Goal: Check status: Check status

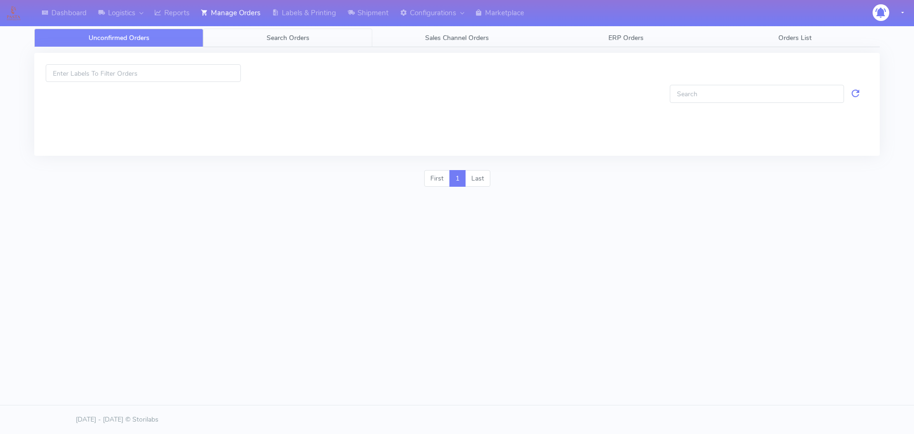
drag, startPoint x: 0, startPoint y: 0, endPoint x: 272, endPoint y: 37, distance: 274.3
click at [272, 37] on span "Search Orders" at bounding box center [288, 37] width 43 height 9
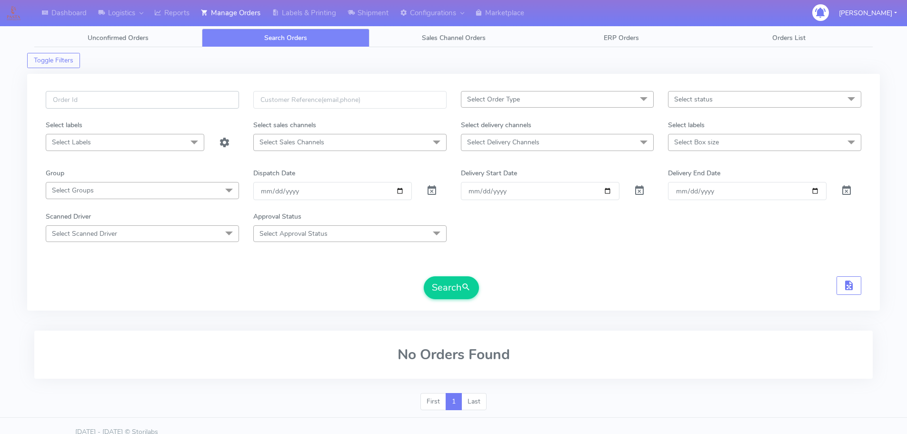
click at [228, 95] on input "text" at bounding box center [142, 100] width 193 height 18
paste input "1618551"
type input "1618551"
click at [426, 194] on span at bounding box center [431, 192] width 11 height 9
click at [430, 192] on span at bounding box center [431, 192] width 11 height 9
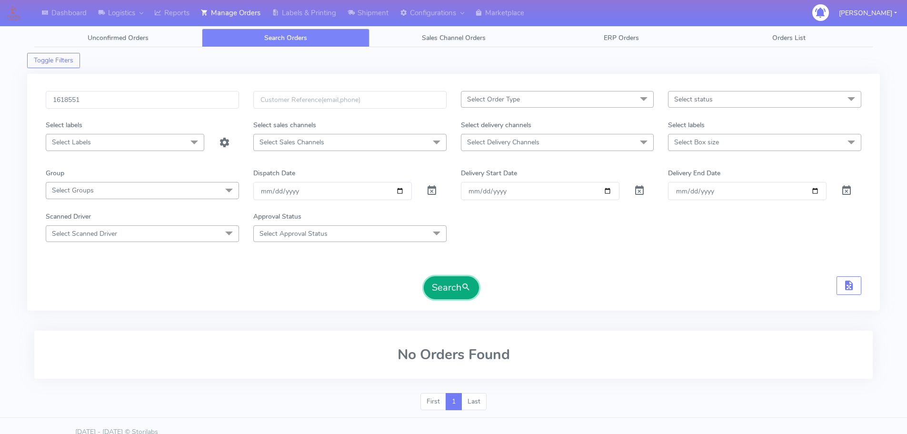
click at [454, 288] on button "Search" at bounding box center [451, 287] width 55 height 23
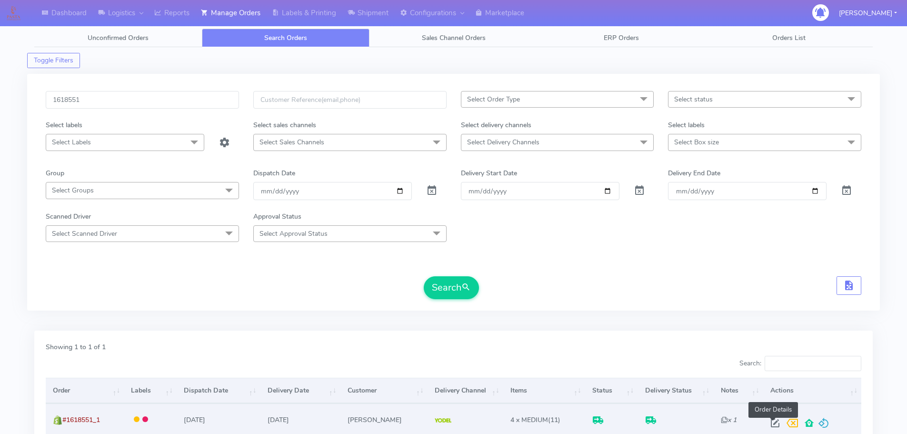
click at [773, 420] on span at bounding box center [774, 424] width 17 height 9
select select "5"
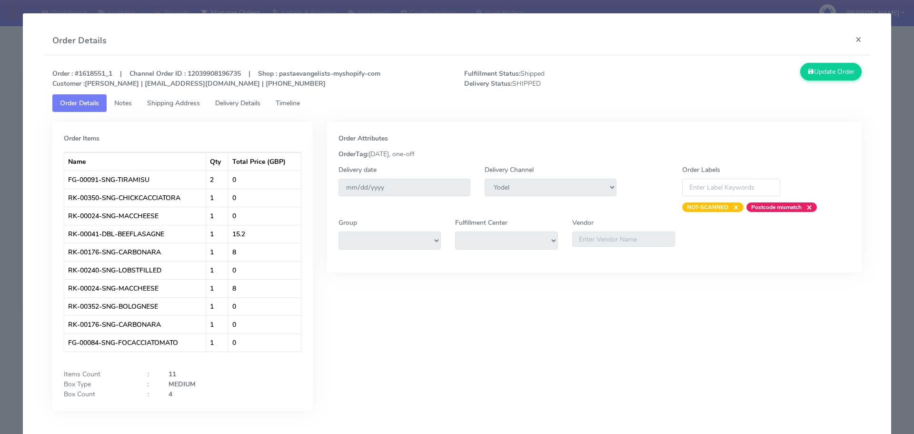
click at [251, 102] on span "Delivery Details" at bounding box center [237, 103] width 45 height 9
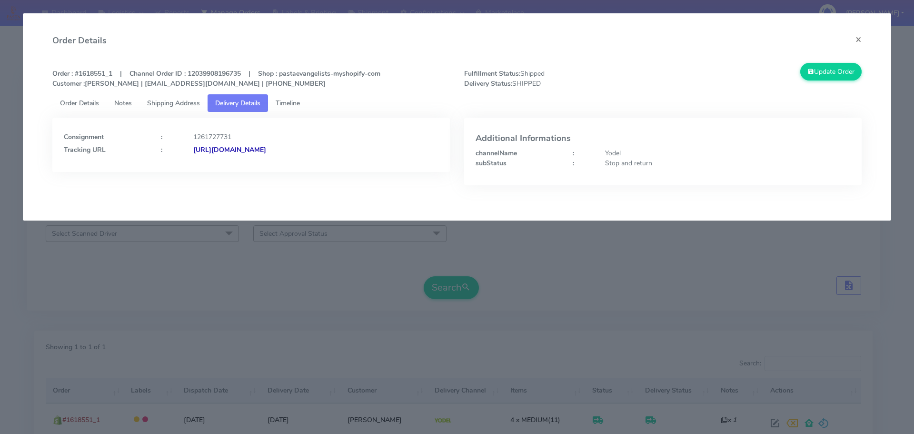
drag, startPoint x: 193, startPoint y: 107, endPoint x: 236, endPoint y: 113, distance: 43.3
click at [194, 106] on span "Shipping Address" at bounding box center [173, 103] width 53 height 9
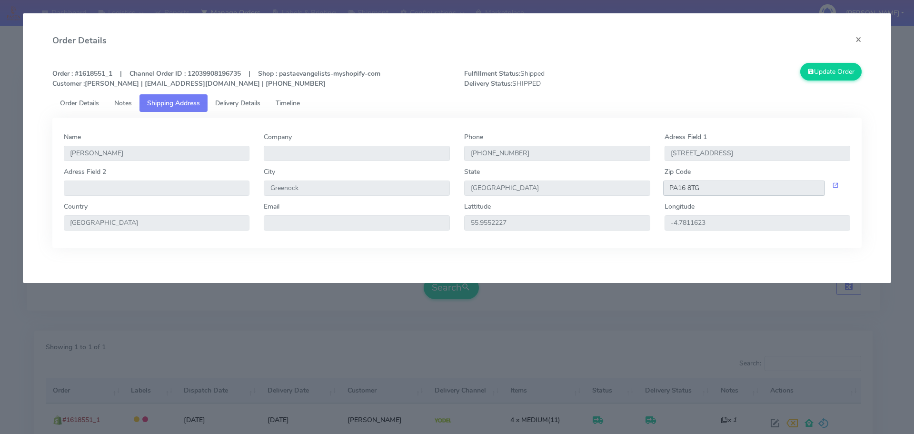
drag, startPoint x: 712, startPoint y: 188, endPoint x: 656, endPoint y: 186, distance: 55.3
click at [656, 186] on div "Adress Field 2 City Greenock State [GEOGRAPHIC_DATA] Zip Code PA16 8TG" at bounding box center [457, 184] width 801 height 35
click at [256, 109] on link "Delivery Details" at bounding box center [238, 103] width 60 height 18
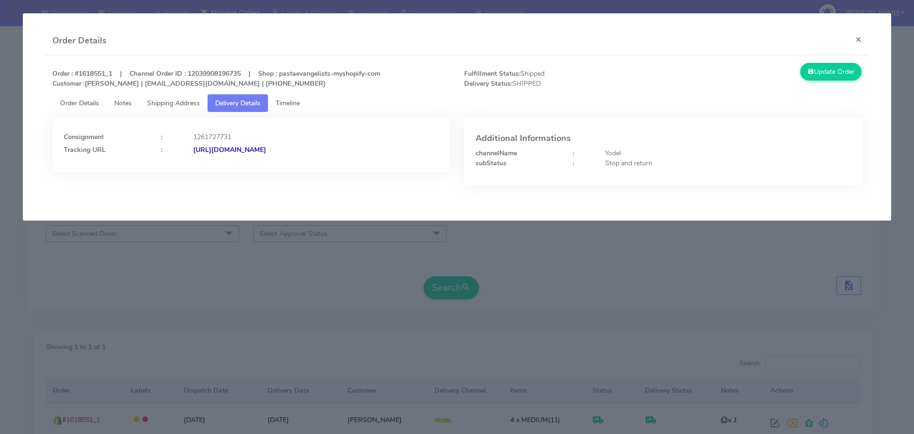
click at [281, 143] on div "Consignment : 1261727731 Tracking URL : [URL][DOMAIN_NAME]" at bounding box center [251, 142] width 375 height 26
click at [266, 145] on strong "[URL][DOMAIN_NAME]" at bounding box center [229, 149] width 73 height 9
